Goal: Information Seeking & Learning: Learn about a topic

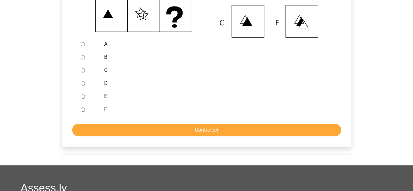
scroll to position [224, 0]
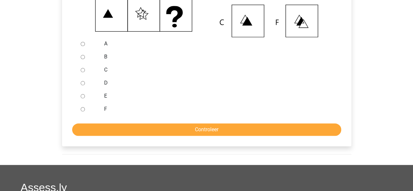
click at [81, 98] on input "E" at bounding box center [83, 96] width 4 height 4
radio input "true"
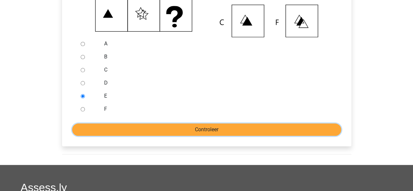
click at [156, 136] on input "Controleer" at bounding box center [206, 129] width 269 height 12
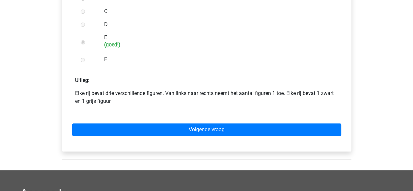
scroll to position [283, 0]
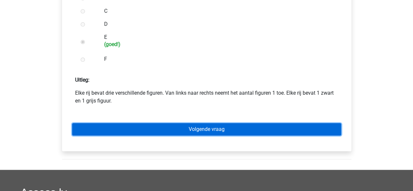
click at [168, 135] on link "Volgende vraag" at bounding box center [206, 129] width 269 height 12
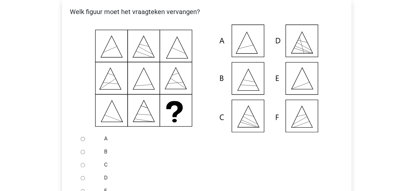
scroll to position [199, 0]
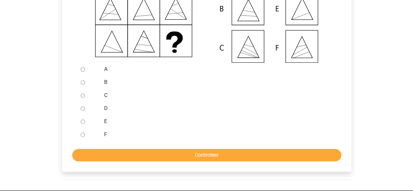
click at [80, 128] on div at bounding box center [89, 121] width 22 height 13
click at [83, 124] on input "E" at bounding box center [83, 122] width 4 height 4
radio input "true"
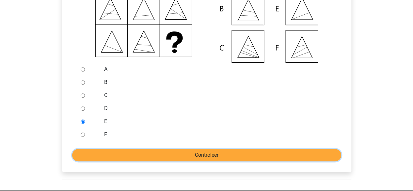
click at [125, 161] on input "Controleer" at bounding box center [206, 155] width 269 height 12
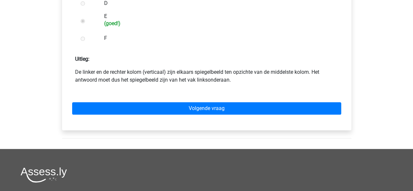
scroll to position [324, 0]
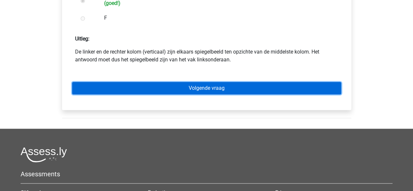
click at [185, 94] on link "Volgende vraag" at bounding box center [206, 88] width 269 height 12
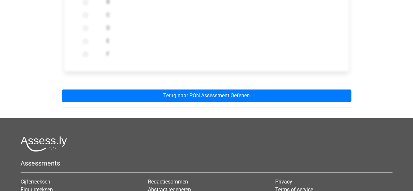
scroll to position [281, 0]
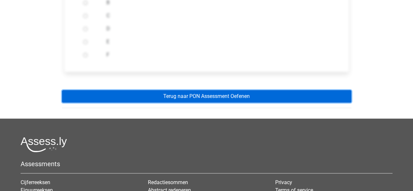
click at [184, 103] on link "Terug naar PON Assessment Oefenen" at bounding box center [206, 96] width 289 height 12
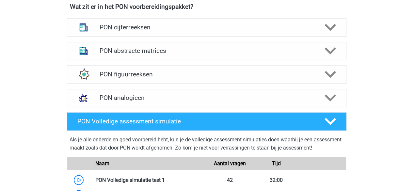
scroll to position [476, 0]
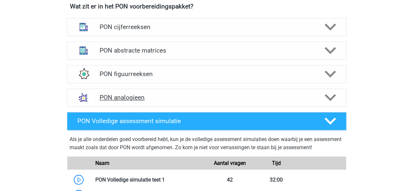
click at [192, 94] on h4 "PON analogieen" at bounding box center [207, 98] width 214 height 8
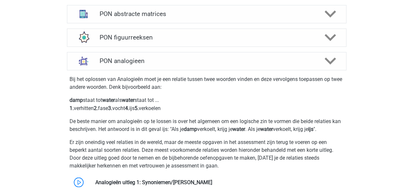
scroll to position [508, 0]
